Goal: Navigation & Orientation: Find specific page/section

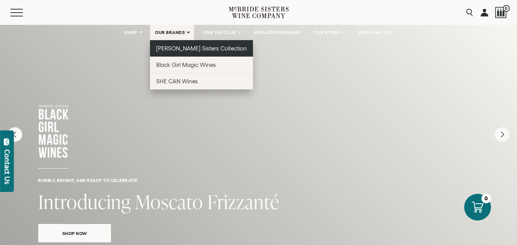
click at [178, 49] on span "[PERSON_NAME] Sisters Collection" at bounding box center [201, 48] width 91 height 7
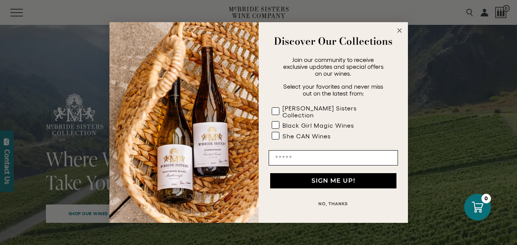
click at [399, 31] on circle "Close dialog" at bounding box center [399, 30] width 9 height 9
